Goal: Transaction & Acquisition: Book appointment/travel/reservation

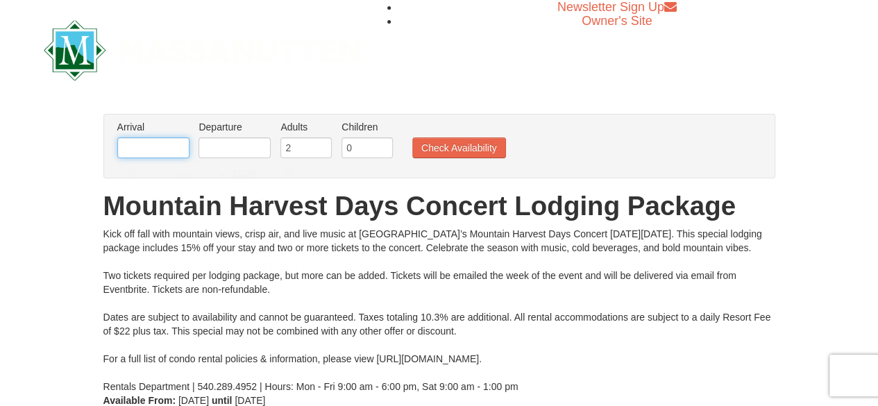
click at [152, 142] on input "text" at bounding box center [153, 147] width 72 height 21
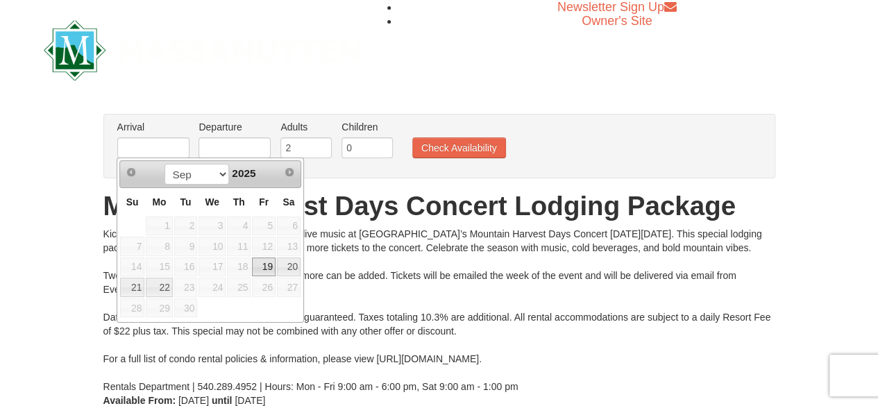
click at [265, 264] on link "19" at bounding box center [264, 267] width 24 height 19
type input "[DATE]"
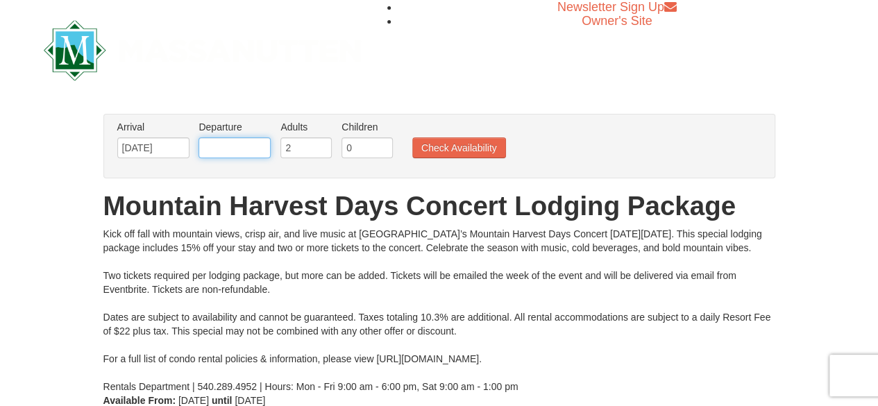
click at [224, 148] on input "text" at bounding box center [235, 147] width 72 height 21
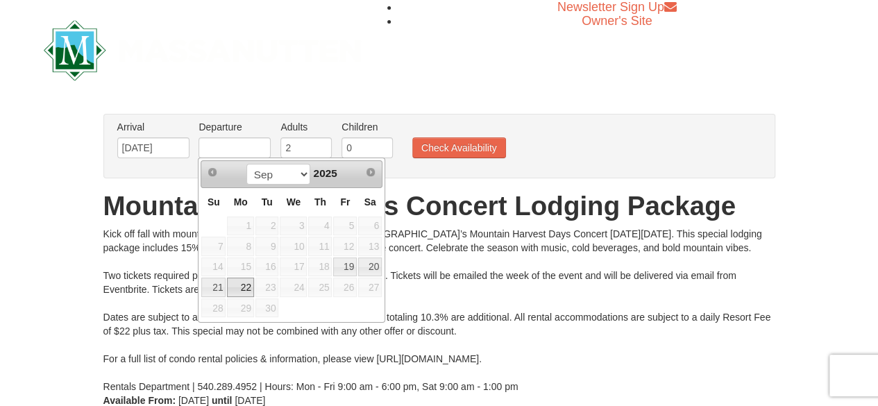
click at [242, 284] on link "22" at bounding box center [240, 287] width 26 height 19
type input "[DATE]"
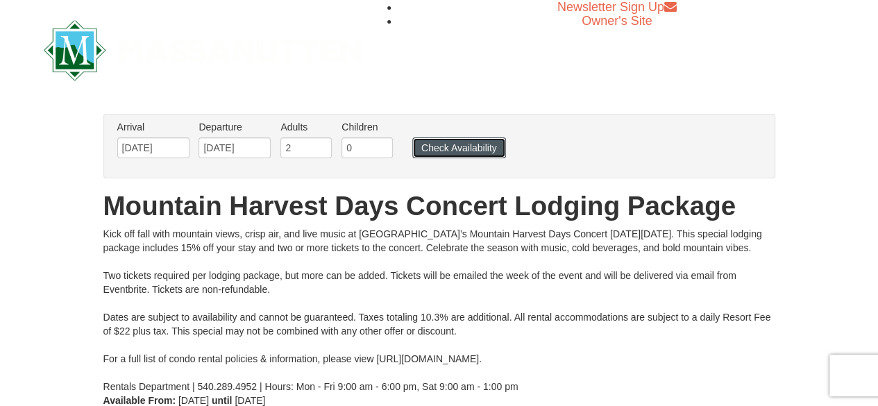
click at [454, 147] on button "Check Availability" at bounding box center [459, 147] width 94 height 21
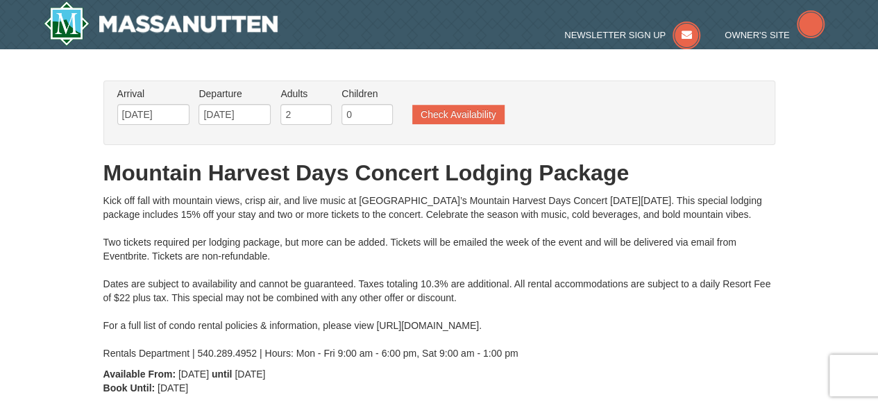
type input "[DATE]"
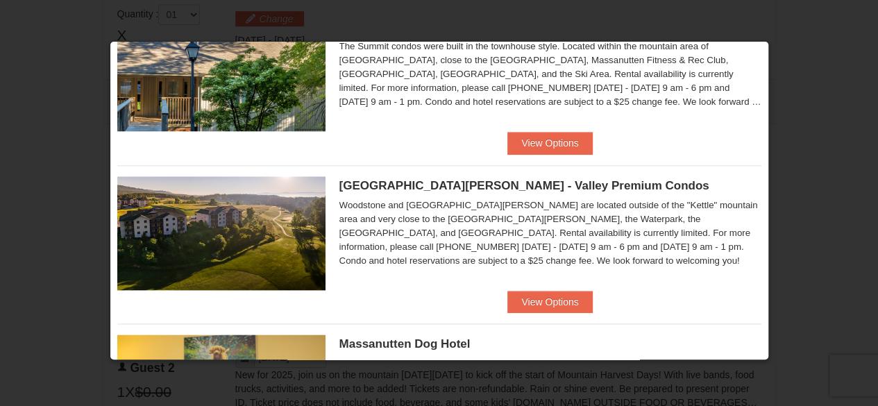
scroll to position [693, 0]
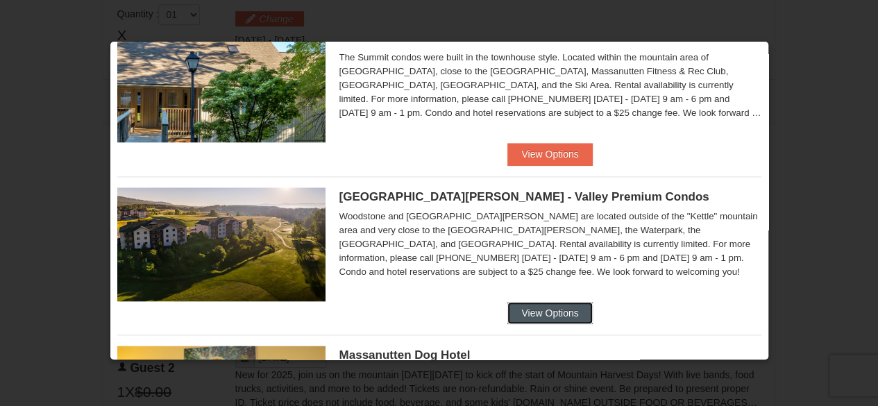
click at [546, 305] on button "View Options" at bounding box center [549, 313] width 85 height 22
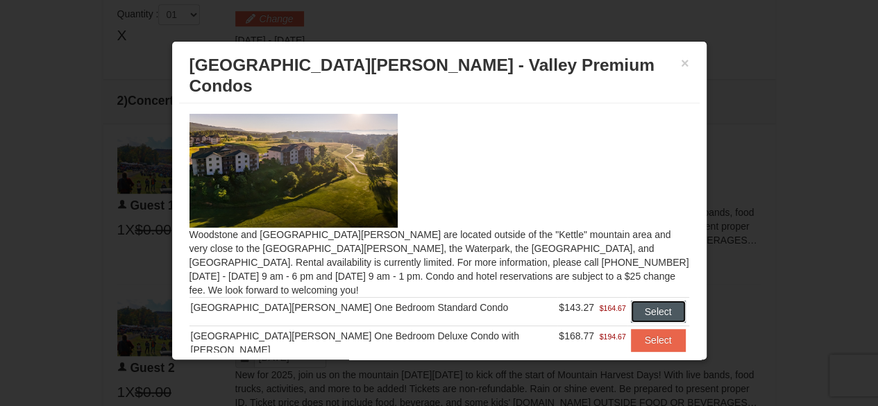
click at [636, 301] on button "Select" at bounding box center [658, 312] width 55 height 22
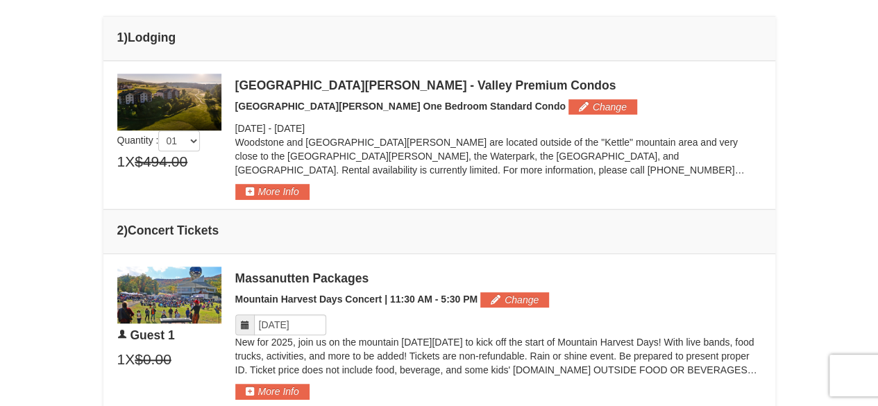
scroll to position [382, 0]
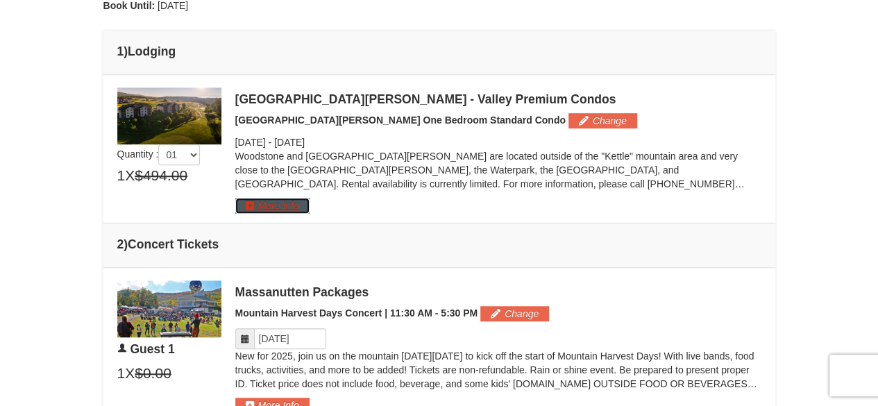
click at [279, 202] on button "More Info" at bounding box center [272, 205] width 74 height 15
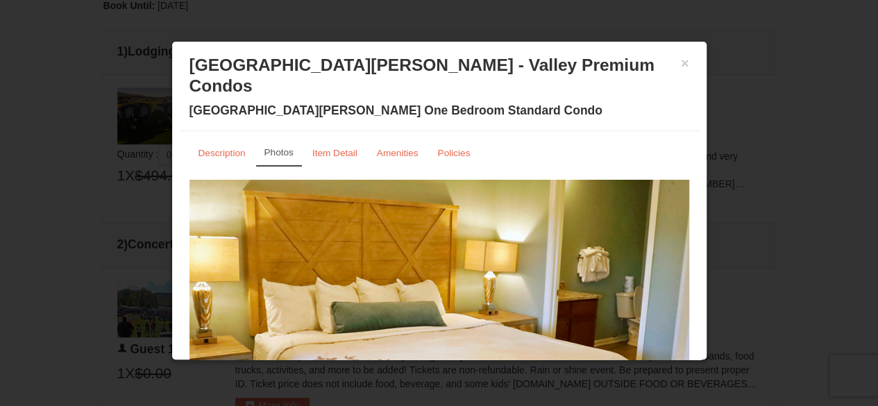
scroll to position [0, 0]
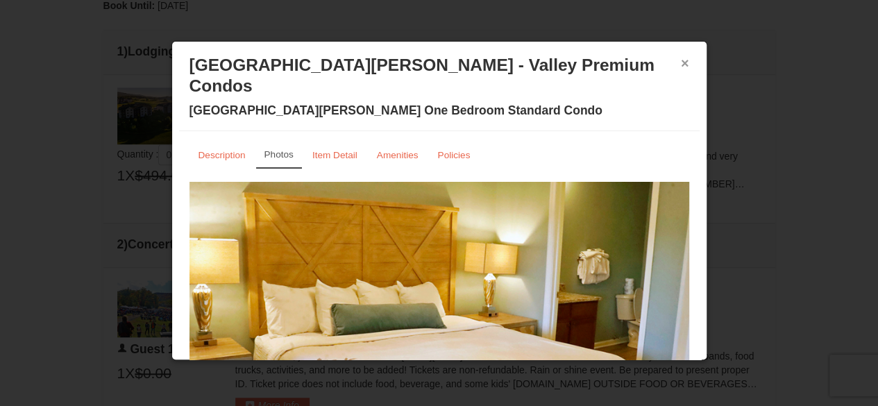
click at [681, 65] on button "×" at bounding box center [685, 63] width 8 height 14
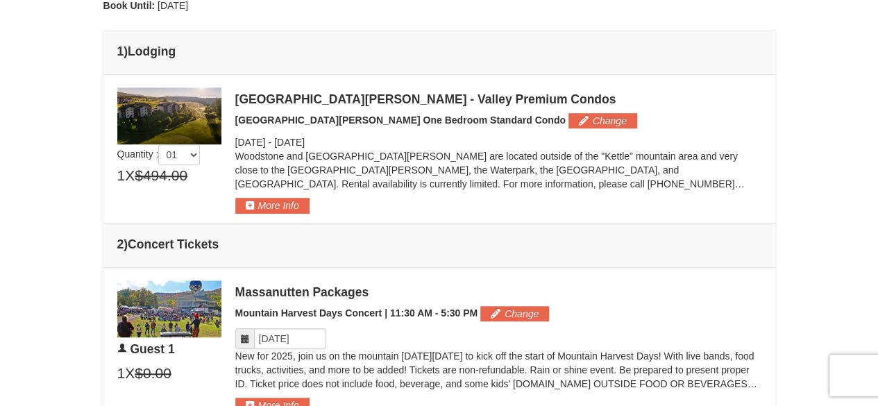
click at [703, 166] on p "Woodstone and Woodstone Casa de Campo are located outside of the "Kettle" mount…" at bounding box center [498, 170] width 526 height 42
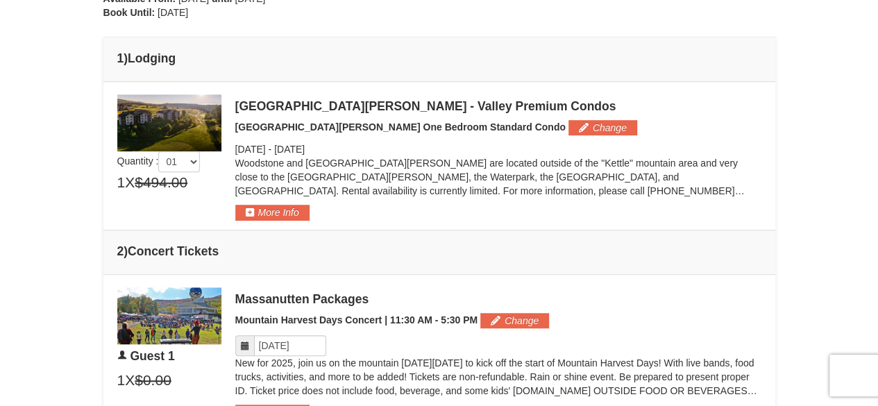
scroll to position [368, 0]
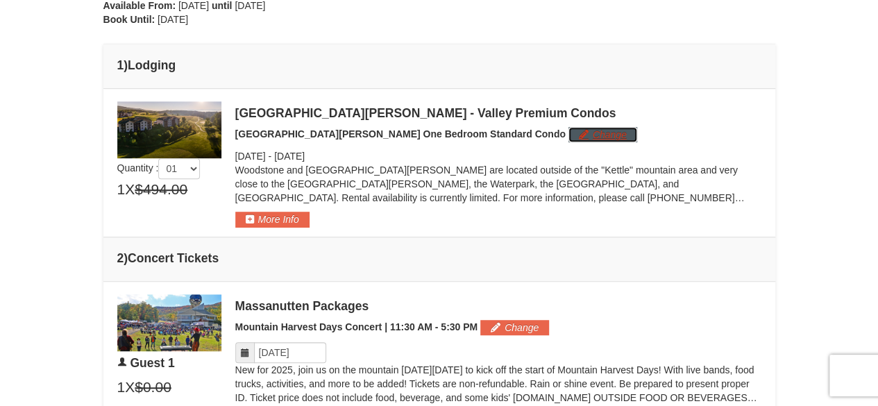
click at [568, 134] on button "Change" at bounding box center [602, 134] width 69 height 15
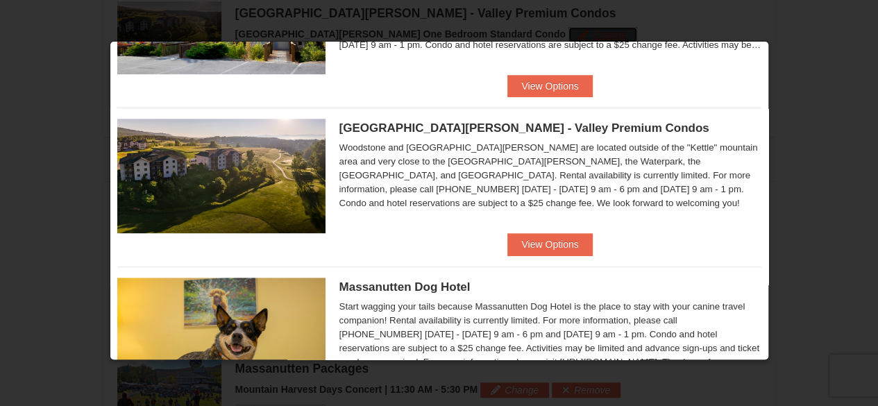
scroll to position [289, 0]
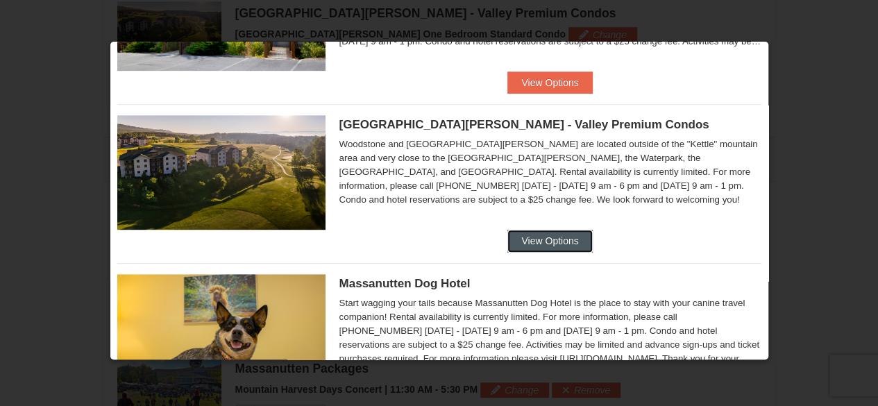
click at [543, 240] on button "View Options" at bounding box center [549, 241] width 85 height 22
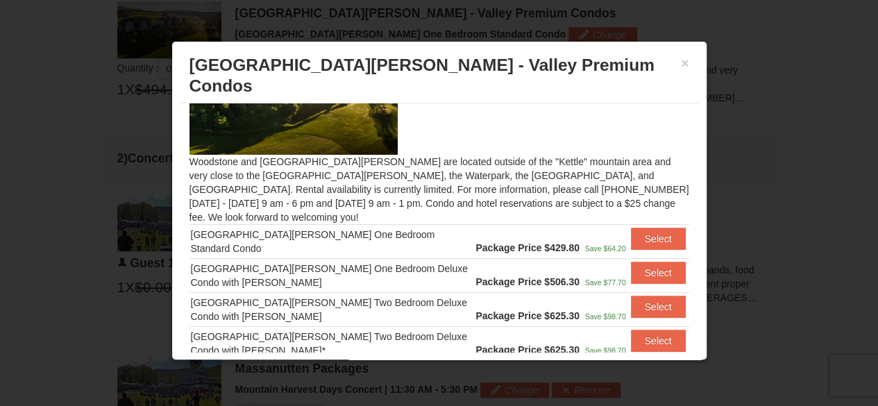
scroll to position [82, 0]
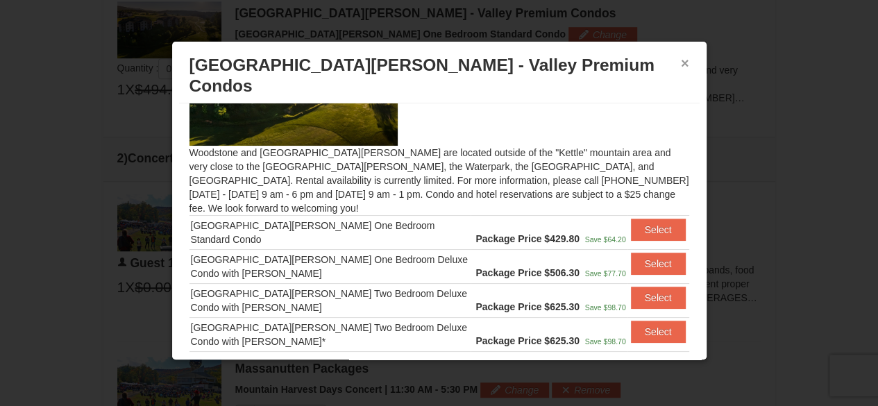
click at [683, 63] on button "×" at bounding box center [685, 63] width 8 height 14
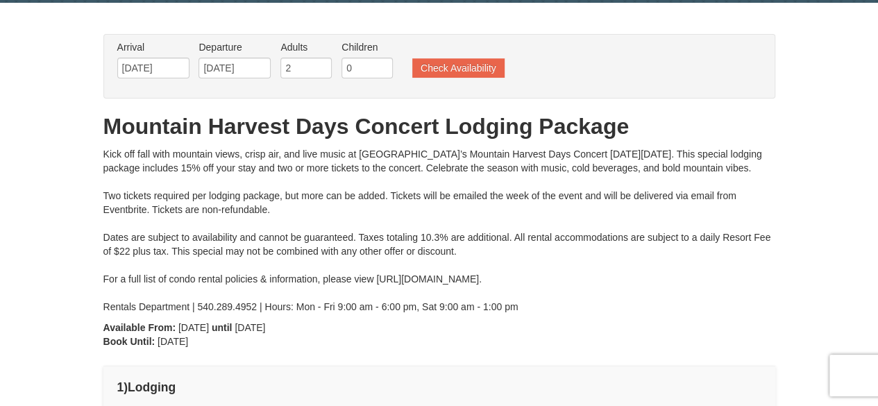
scroll to position [40, 0]
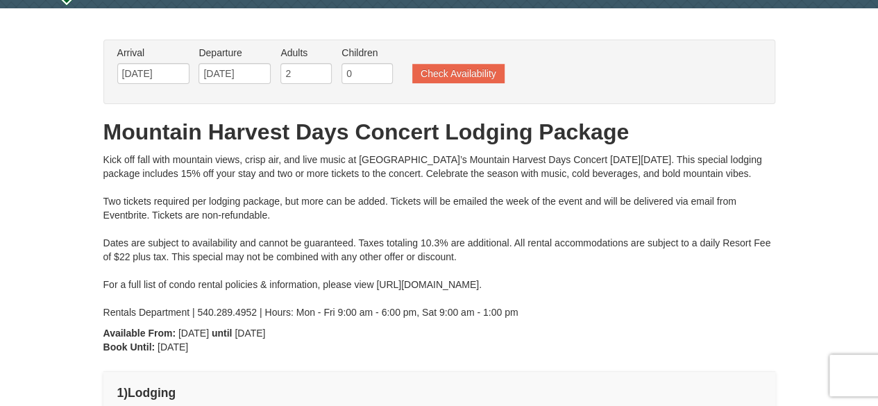
drag, startPoint x: 376, startPoint y: 282, endPoint x: 572, endPoint y: 282, distance: 196.4
click at [572, 282] on div "Kick off fall with mountain views, crisp air, and live music at Massanutten’s M…" at bounding box center [439, 236] width 672 height 167
